Goal: Use online tool/utility: Utilize a website feature to perform a specific function

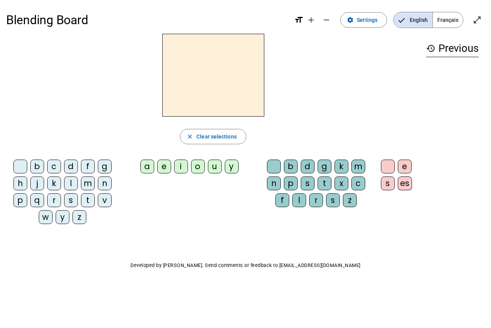
click at [35, 170] on div "b" at bounding box center [37, 167] width 14 height 14
click at [288, 167] on div "b" at bounding box center [291, 167] width 14 height 14
click at [289, 167] on div "b" at bounding box center [291, 167] width 14 height 14
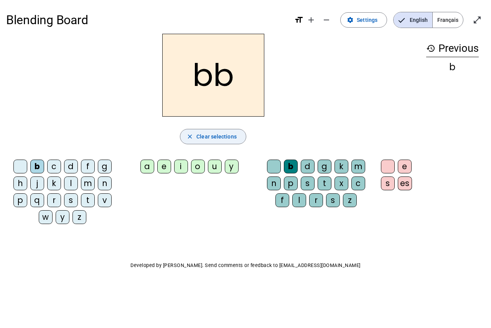
click at [205, 144] on span "button" at bounding box center [213, 136] width 66 height 18
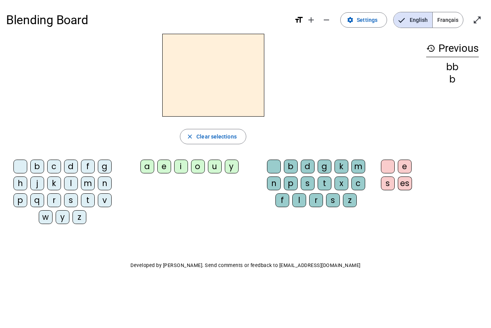
click at [290, 164] on div "b" at bounding box center [291, 167] width 14 height 14
click at [303, 164] on div "d" at bounding box center [308, 167] width 14 height 14
click at [400, 164] on div "e" at bounding box center [405, 167] width 14 height 14
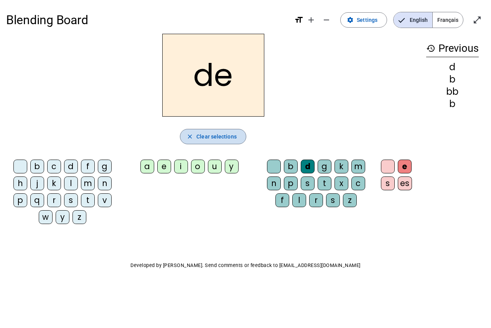
click at [219, 140] on span "Clear selections" at bounding box center [216, 136] width 40 height 9
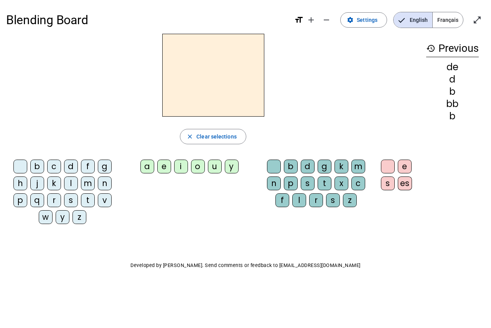
click at [36, 168] on div "b" at bounding box center [37, 167] width 14 height 14
click at [71, 170] on div "d" at bounding box center [71, 167] width 14 height 14
click at [162, 164] on div "e" at bounding box center [164, 167] width 14 height 14
click at [211, 168] on div "u" at bounding box center [215, 167] width 14 height 14
click at [87, 198] on div "t" at bounding box center [88, 200] width 14 height 14
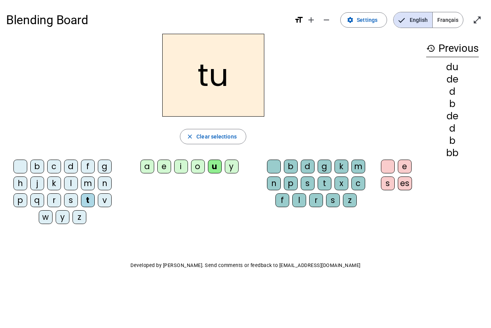
click at [147, 168] on div "a" at bounding box center [147, 167] width 14 height 14
drag, startPoint x: 175, startPoint y: 216, endPoint x: 124, endPoint y: 77, distance: 148.3
click at [124, 77] on div "ta" at bounding box center [213, 75] width 414 height 83
click at [168, 169] on div "e" at bounding box center [164, 167] width 14 height 14
click at [73, 164] on div "d" at bounding box center [71, 167] width 14 height 14
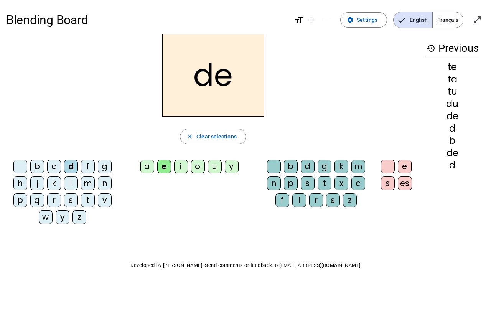
click at [279, 289] on div "Blending Board format_size add remove settings Settings English Français open_i…" at bounding box center [245, 155] width 491 height 311
click at [39, 185] on div "j" at bounding box center [37, 184] width 14 height 14
drag, startPoint x: 84, startPoint y: 187, endPoint x: 74, endPoint y: 195, distance: 12.9
click at [75, 195] on div "s" at bounding box center [71, 200] width 14 height 14
click at [130, 237] on div "Blending Board format_size add remove settings Settings English Français open_i…" at bounding box center [245, 155] width 491 height 311
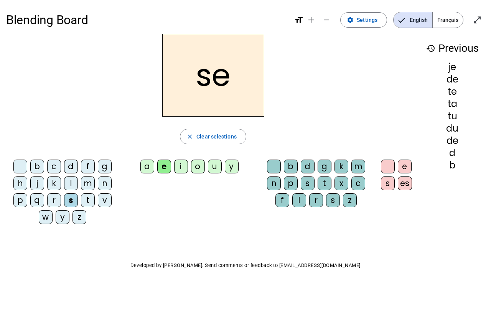
click at [85, 188] on div "m" at bounding box center [88, 184] width 14 height 14
click at [147, 163] on div "a" at bounding box center [147, 167] width 14 height 14
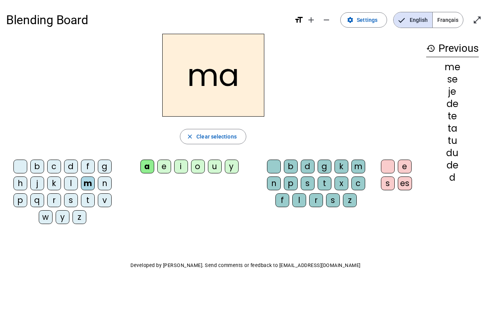
click at [297, 201] on div "l" at bounding box center [299, 200] width 14 height 14
click at [185, 165] on div "i" at bounding box center [181, 167] width 14 height 14
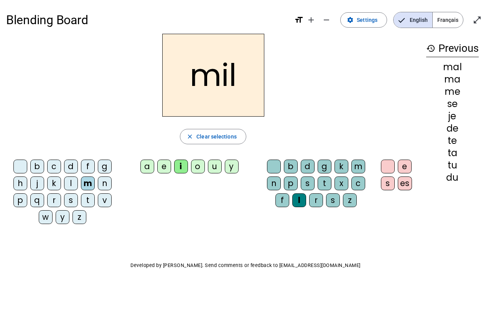
click at [68, 168] on div "d" at bounding box center [71, 167] width 14 height 14
click at [88, 164] on div "f" at bounding box center [88, 167] width 14 height 14
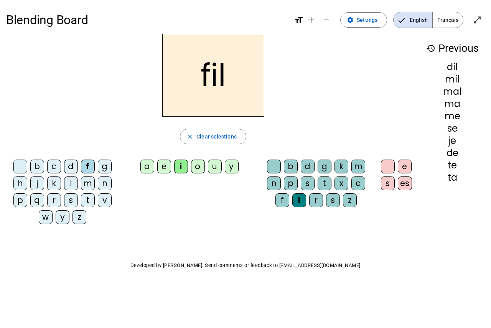
click at [322, 203] on div "r" at bounding box center [316, 200] width 14 height 14
click at [93, 205] on div "t" at bounding box center [88, 200] width 14 height 14
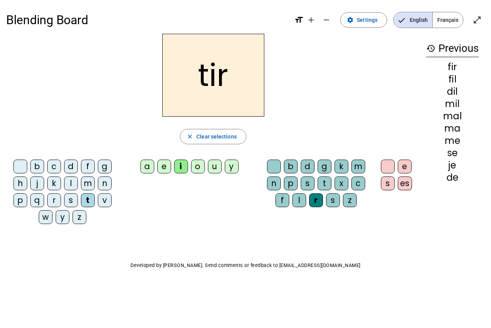
click at [89, 197] on div "t" at bounding box center [88, 200] width 14 height 14
drag, startPoint x: 444, startPoint y: 65, endPoint x: 473, endPoint y: 61, distance: 29.0
click at [473, 61] on div "history Previous fir fil dil mil mal ma me se je de" at bounding box center [452, 126] width 65 height 184
drag, startPoint x: 448, startPoint y: 79, endPoint x: 459, endPoint y: 75, distance: 11.5
click at [459, 75] on div "fil" at bounding box center [452, 79] width 53 height 9
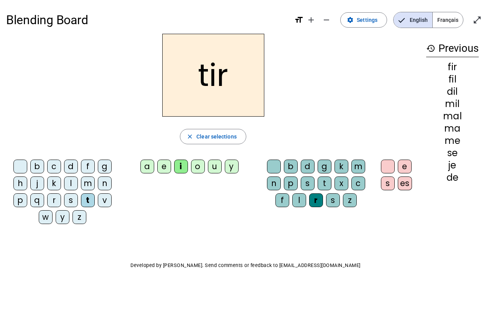
drag, startPoint x: 440, startPoint y: 91, endPoint x: 469, endPoint y: 86, distance: 29.5
click at [468, 86] on div "fir fil dil mil mal ma me se je de" at bounding box center [452, 123] width 53 height 120
drag, startPoint x: 438, startPoint y: 105, endPoint x: 468, endPoint y: 96, distance: 31.4
click at [468, 96] on div "fir fil dil mil mal ma me se je de" at bounding box center [452, 123] width 53 height 120
drag, startPoint x: 439, startPoint y: 114, endPoint x: 466, endPoint y: 112, distance: 26.5
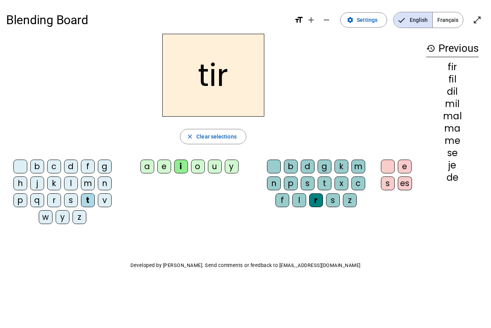
click at [466, 112] on div "mal" at bounding box center [452, 116] width 53 height 9
drag, startPoint x: 445, startPoint y: 128, endPoint x: 466, endPoint y: 126, distance: 21.2
click at [466, 126] on div "ma" at bounding box center [452, 128] width 53 height 9
drag, startPoint x: 440, startPoint y: 143, endPoint x: 461, endPoint y: 147, distance: 21.1
click at [461, 147] on div "fir fil dil mil mal ma me se je de" at bounding box center [452, 123] width 53 height 120
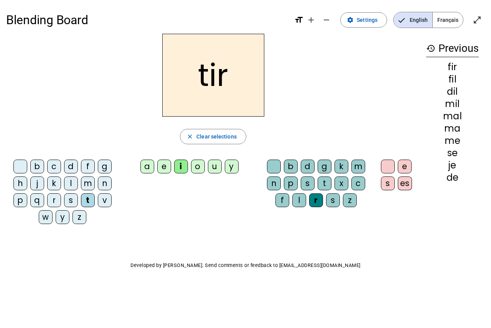
click at [433, 147] on div "fir fil dil mil mal ma me se je de" at bounding box center [452, 123] width 53 height 120
drag, startPoint x: 432, startPoint y: 169, endPoint x: 483, endPoint y: 163, distance: 51.4
click at [483, 163] on div "history Previous fir fil dil mil mal ma me se je de" at bounding box center [452, 126] width 65 height 184
drag, startPoint x: 438, startPoint y: 177, endPoint x: 475, endPoint y: 171, distance: 37.2
click at [475, 171] on div "fir fil dil mil mal ma me se je de" at bounding box center [452, 123] width 53 height 120
